Goal: Transaction & Acquisition: Purchase product/service

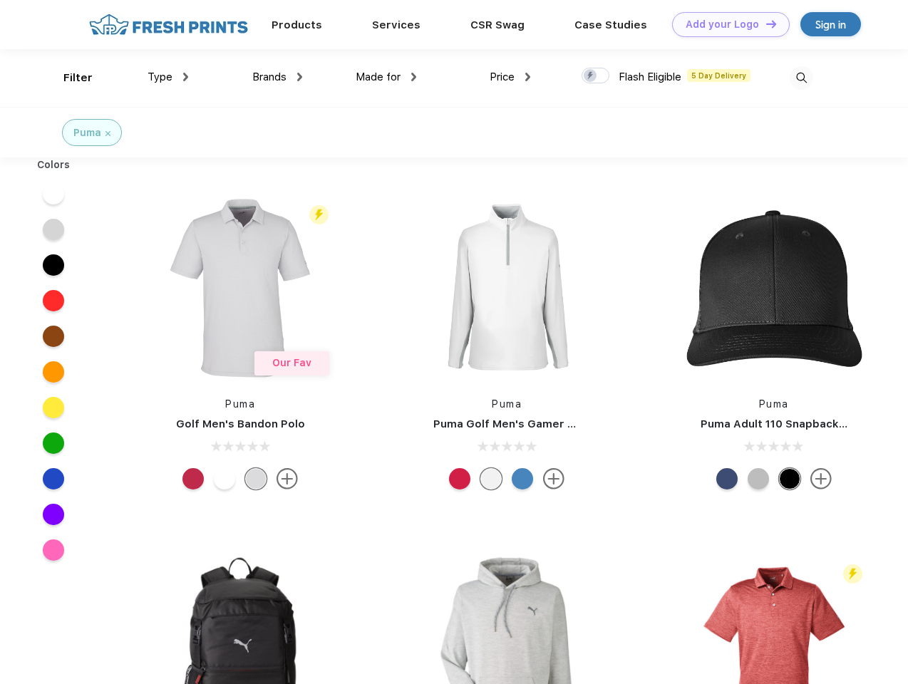
click at [726, 24] on link "Add your Logo Design Tool" at bounding box center [731, 24] width 118 height 25
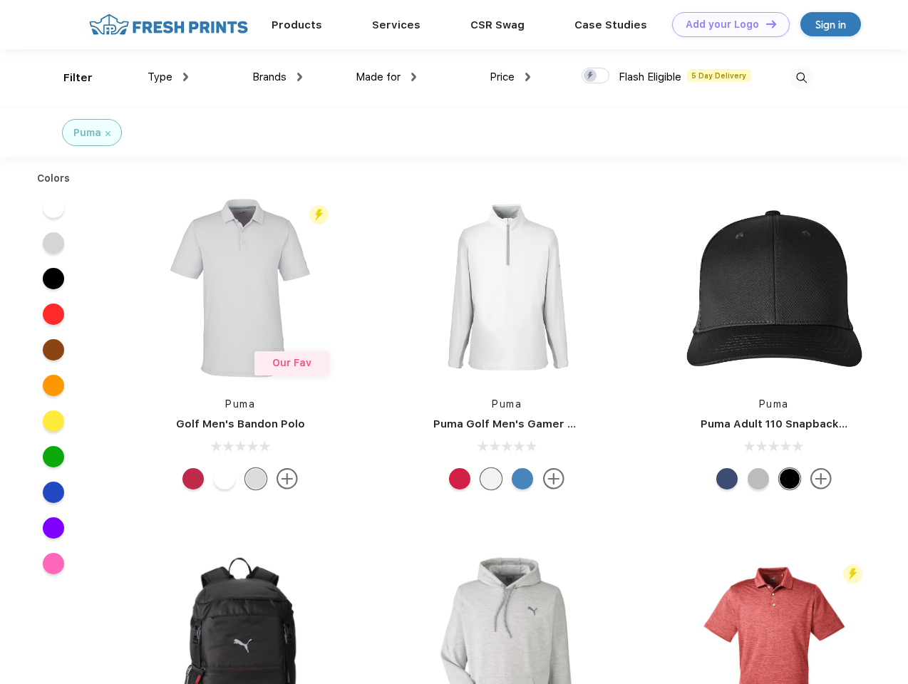
click at [0, 0] on div "Design Tool" at bounding box center [0, 0] width 0 height 0
click at [765, 24] on link "Add your Logo Design Tool" at bounding box center [731, 24] width 118 height 25
click at [68, 78] on div "Filter" at bounding box center [77, 78] width 29 height 16
click at [168, 77] on span "Type" at bounding box center [160, 77] width 25 height 13
click at [277, 77] on span "Brands" at bounding box center [269, 77] width 34 height 13
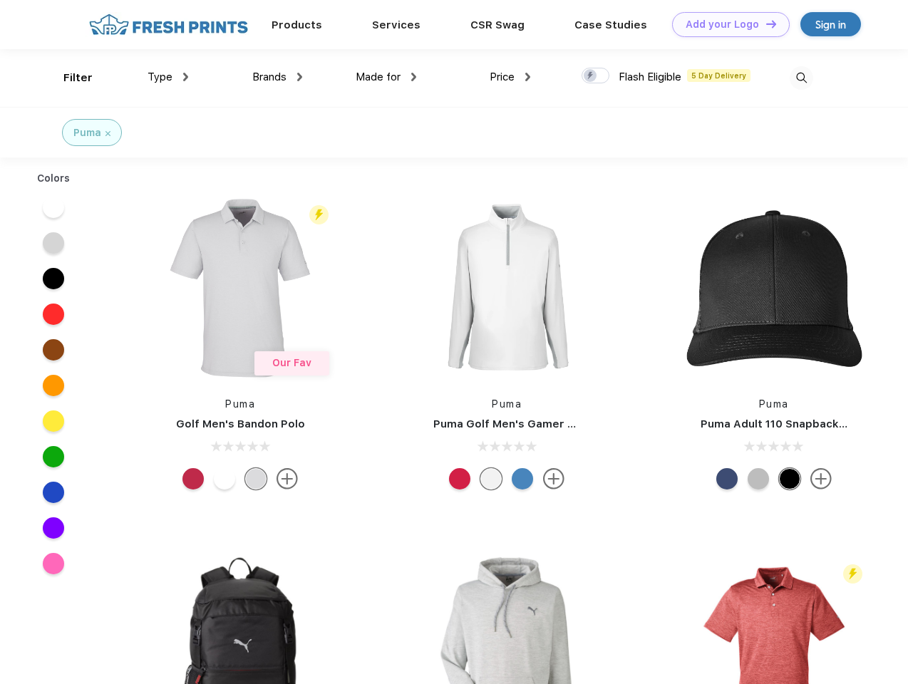
click at [386, 77] on span "Made for" at bounding box center [378, 77] width 45 height 13
click at [510, 77] on span "Price" at bounding box center [502, 77] width 25 height 13
click at [596, 76] on div at bounding box center [596, 76] width 28 height 16
click at [591, 76] on input "checkbox" at bounding box center [586, 71] width 9 height 9
click at [801, 78] on img at bounding box center [802, 78] width 24 height 24
